Goal: Use online tool/utility: Utilize a website feature to perform a specific function

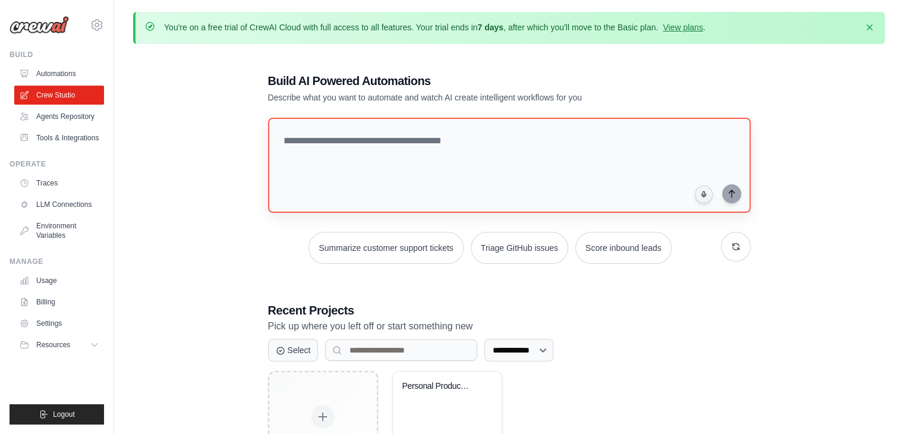
click at [418, 142] on textarea at bounding box center [509, 165] width 483 height 95
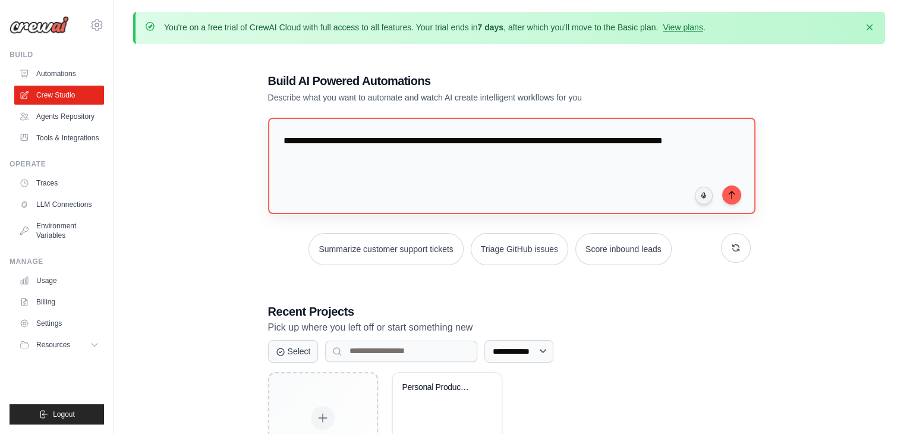
type textarea "**********"
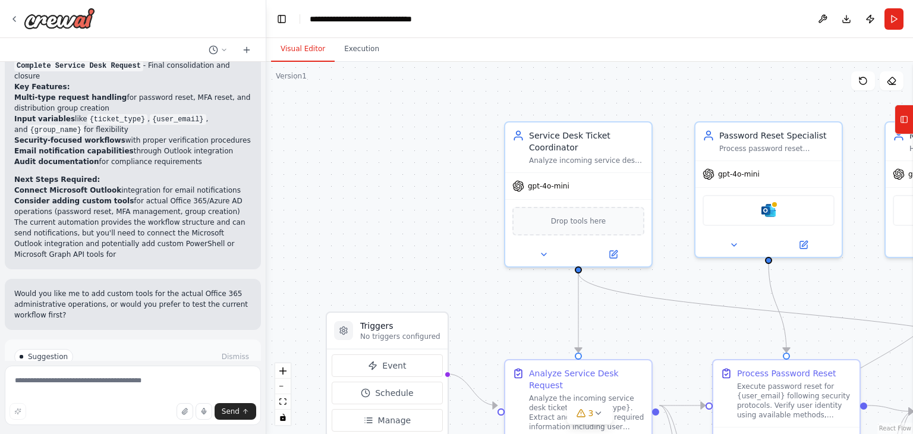
scroll to position [1441, 0]
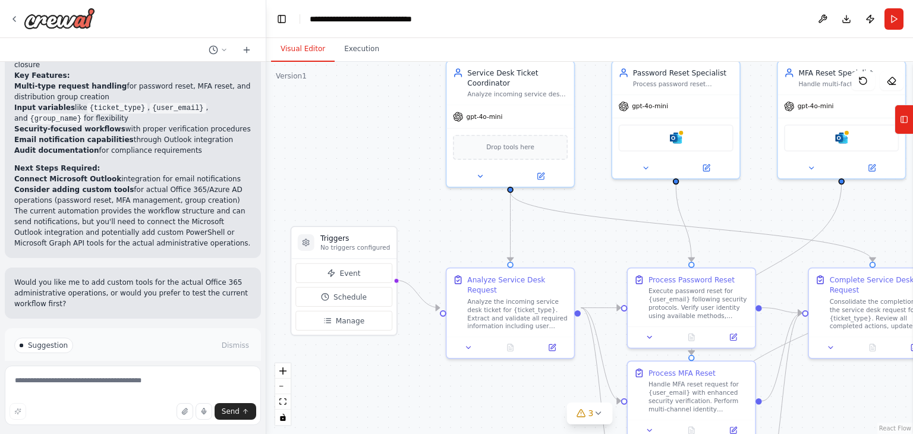
drag, startPoint x: 467, startPoint y: 242, endPoint x: 388, endPoint y: 164, distance: 111.8
click at [388, 164] on div ".deletable-edge-delete-btn { width: 20px; height: 20px; border: 0px solid #ffff…" at bounding box center [589, 248] width 647 height 372
click at [129, 391] on span "Run Automation" at bounding box center [138, 396] width 58 height 10
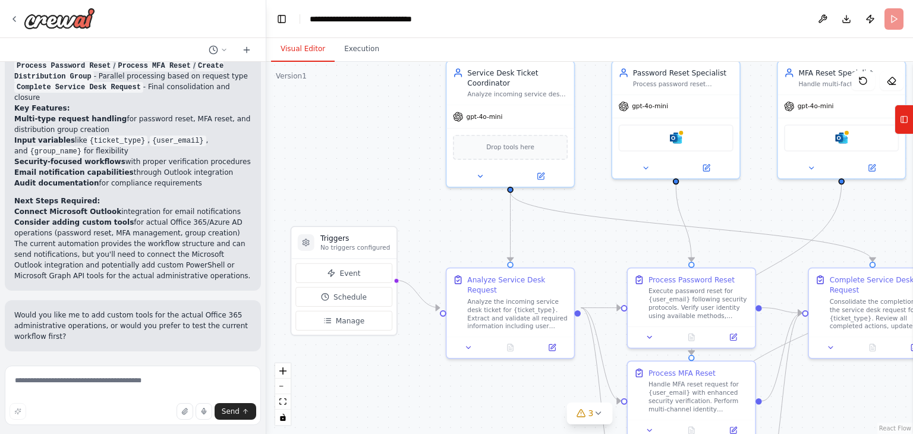
scroll to position [1345, 0]
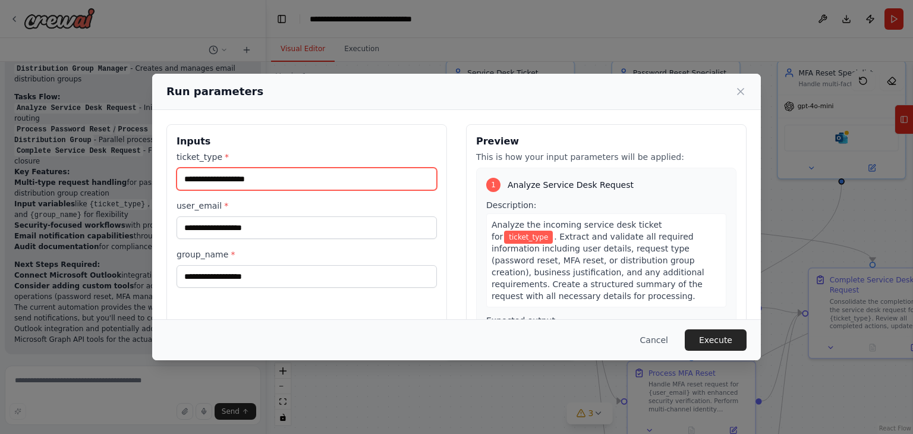
click at [294, 174] on input "ticket_type *" at bounding box center [307, 179] width 260 height 23
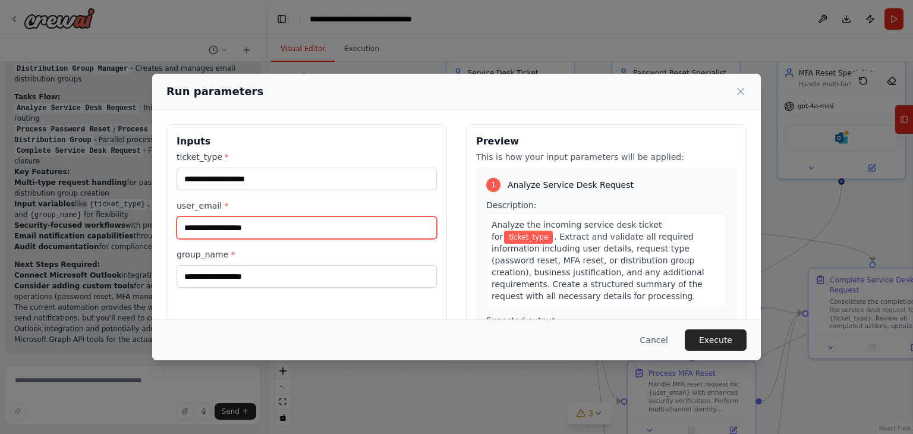
click at [244, 222] on input "user_email *" at bounding box center [307, 227] width 260 height 23
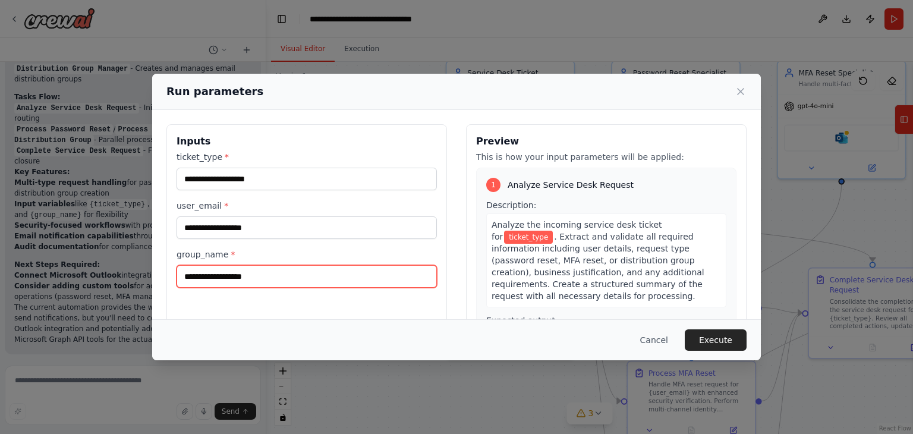
click at [240, 278] on input "group_name *" at bounding box center [307, 276] width 260 height 23
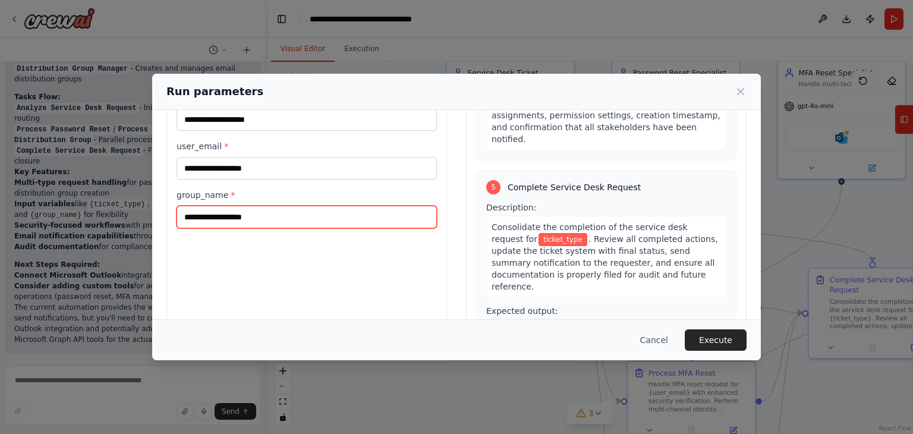
scroll to position [100, 0]
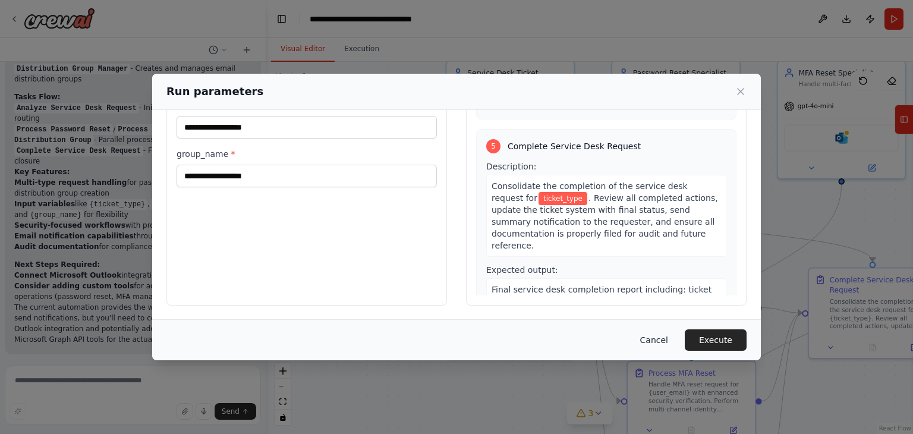
click at [657, 338] on button "Cancel" at bounding box center [654, 339] width 47 height 21
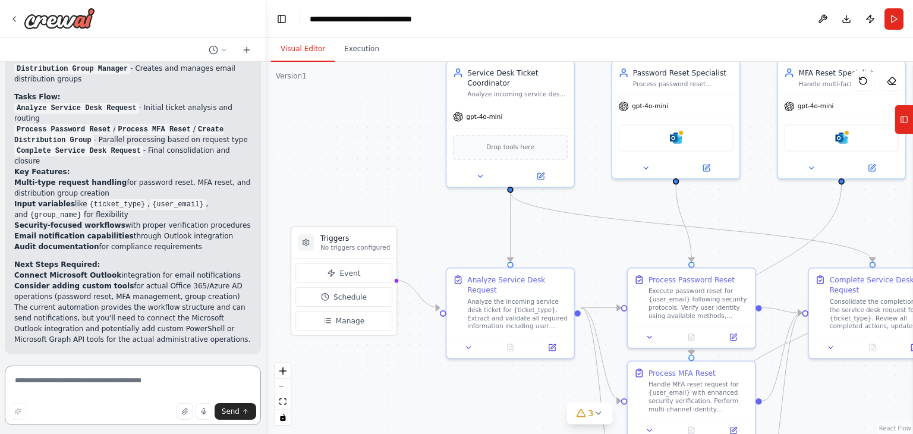
click at [145, 387] on textarea at bounding box center [133, 395] width 256 height 59
type textarea "**********"
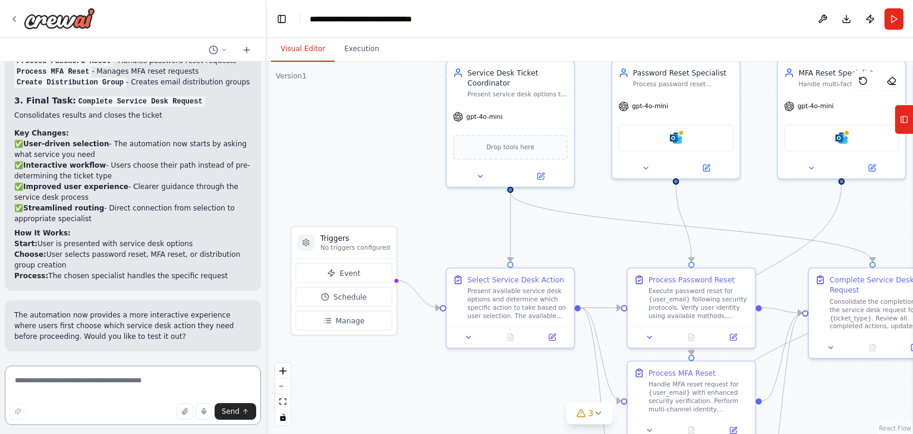
scroll to position [2393, 0]
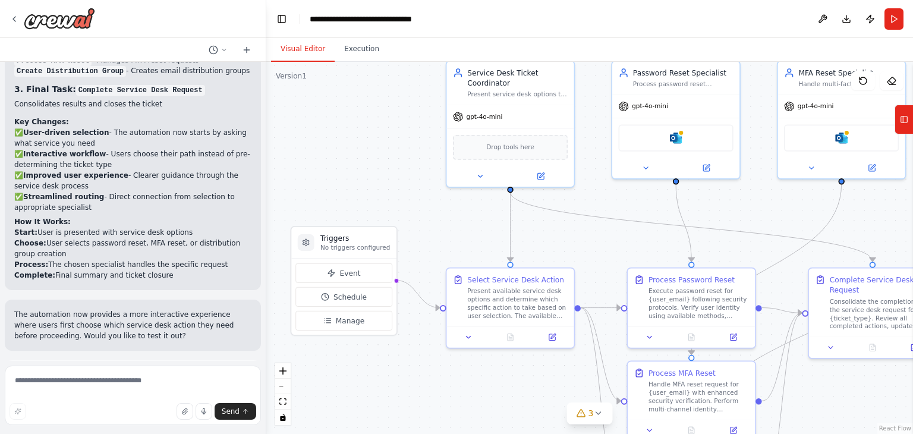
click at [165, 419] on button "Run Automation" at bounding box center [132, 428] width 237 height 19
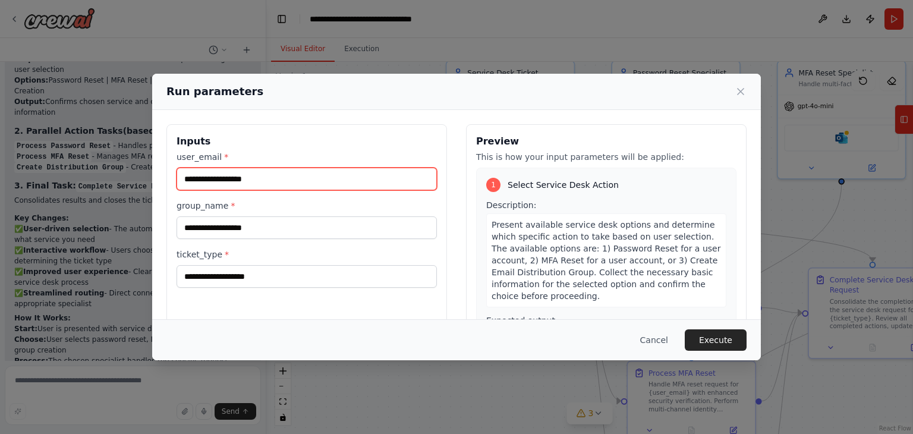
click at [297, 180] on input "user_email *" at bounding box center [307, 179] width 260 height 23
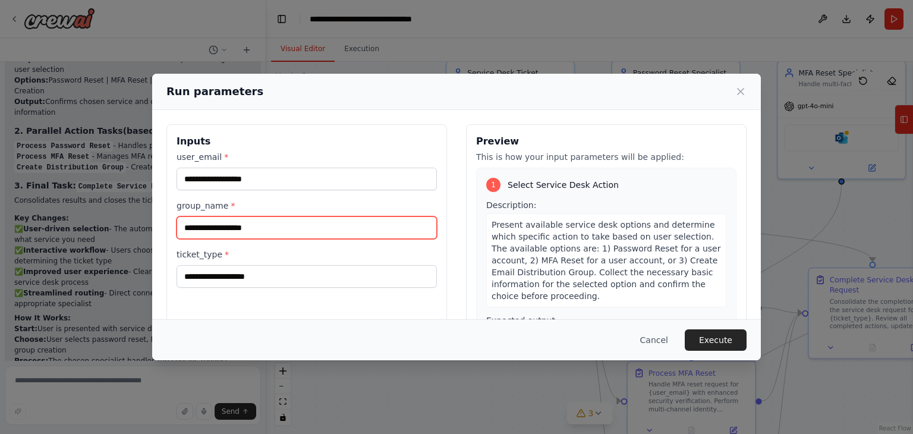
click at [275, 233] on input "group_name *" at bounding box center [307, 227] width 260 height 23
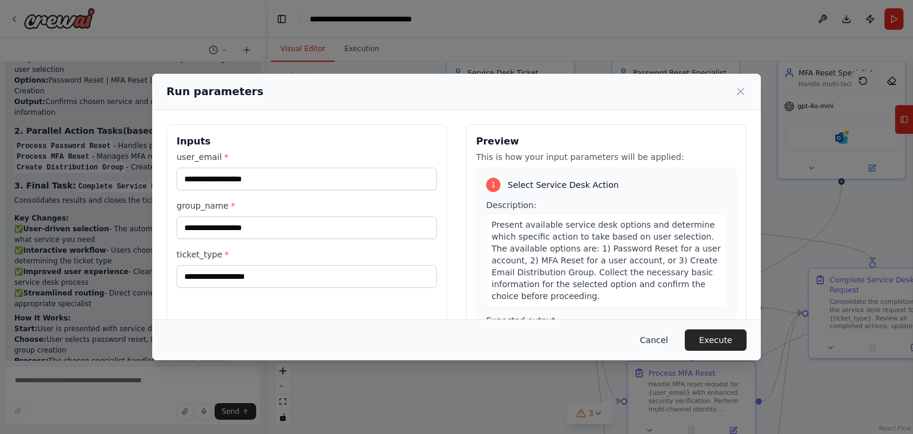
click at [656, 335] on button "Cancel" at bounding box center [654, 339] width 47 height 21
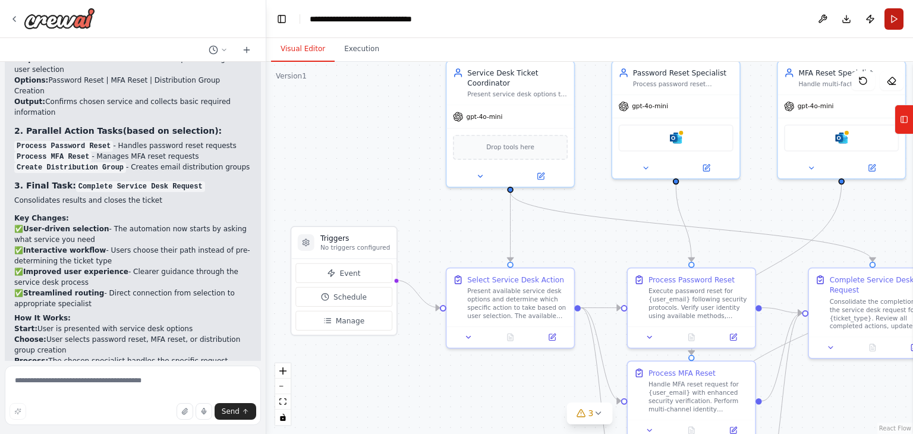
click at [899, 23] on button "Run" at bounding box center [894, 18] width 19 height 21
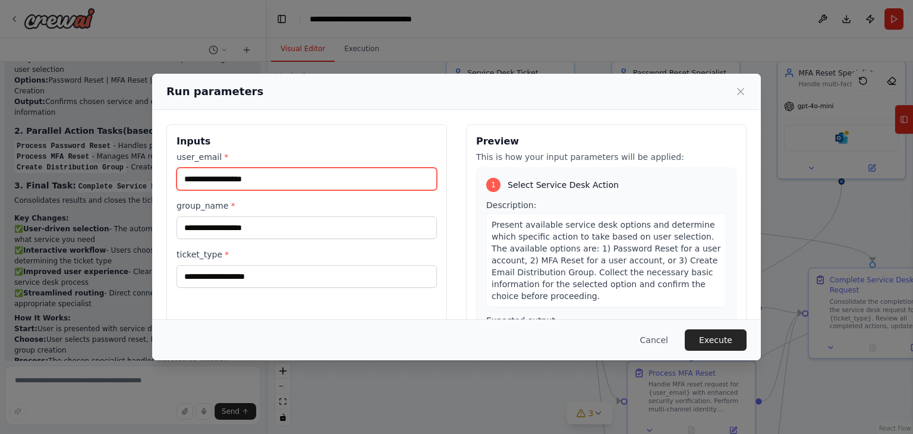
click at [301, 178] on input "user_email *" at bounding box center [307, 179] width 260 height 23
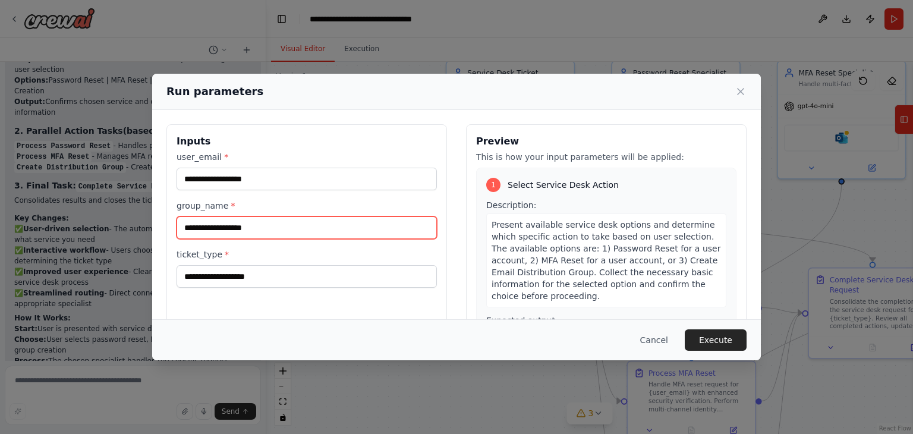
click at [287, 227] on input "group_name *" at bounding box center [307, 227] width 260 height 23
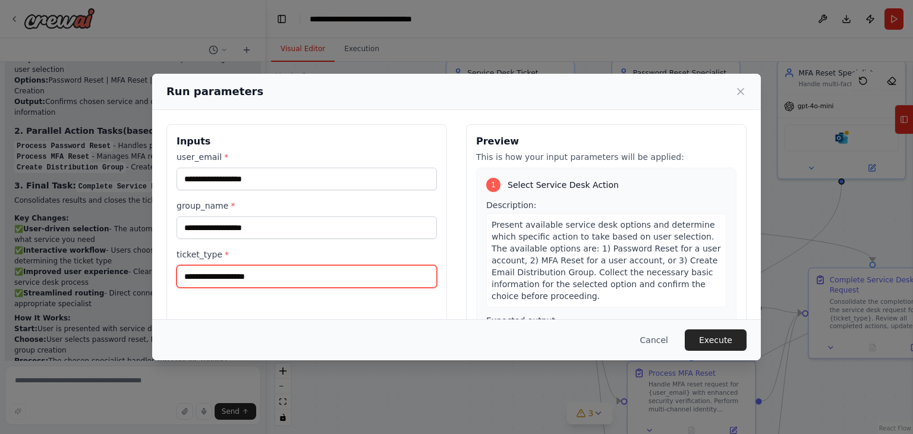
click at [264, 277] on input "ticket_type *" at bounding box center [307, 276] width 260 height 23
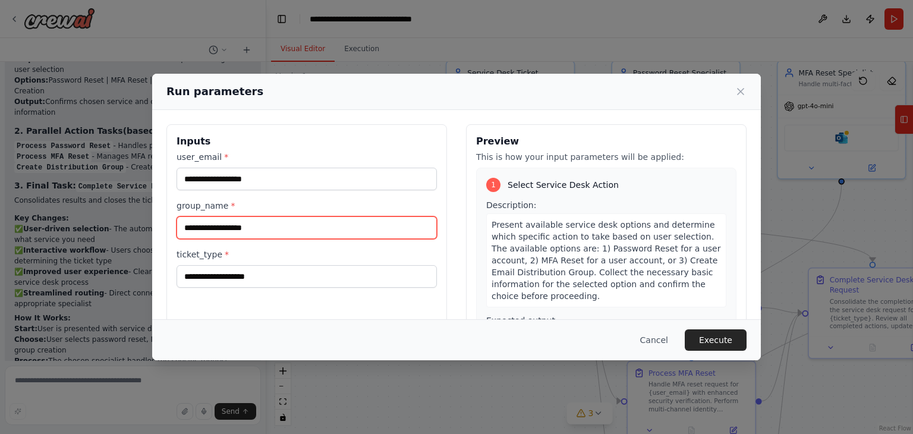
click at [284, 227] on input "group_name *" at bounding box center [307, 227] width 260 height 23
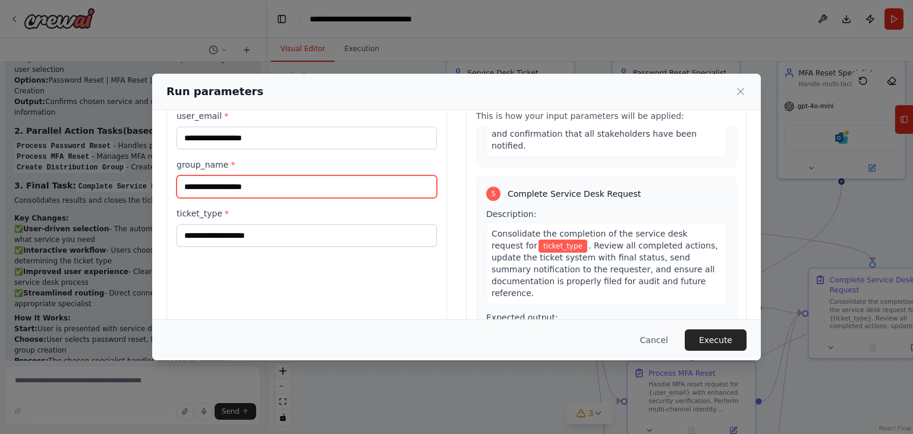
scroll to position [0, 0]
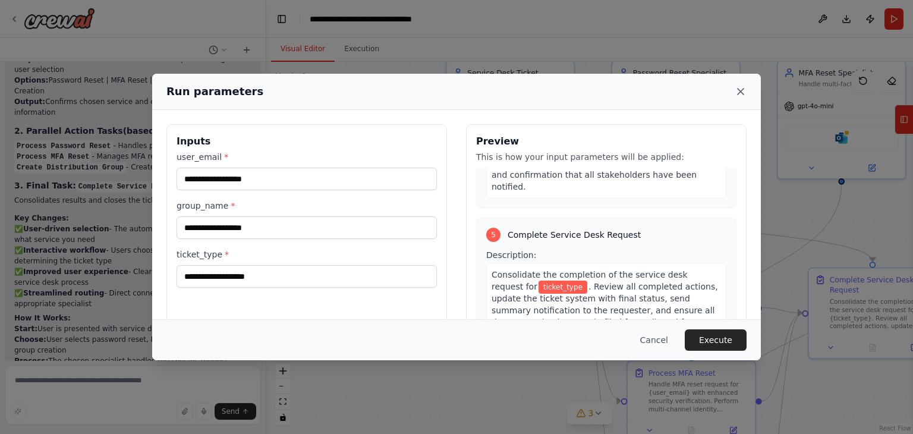
click at [744, 86] on icon at bounding box center [741, 92] width 12 height 12
